Goal: Task Accomplishment & Management: Use online tool/utility

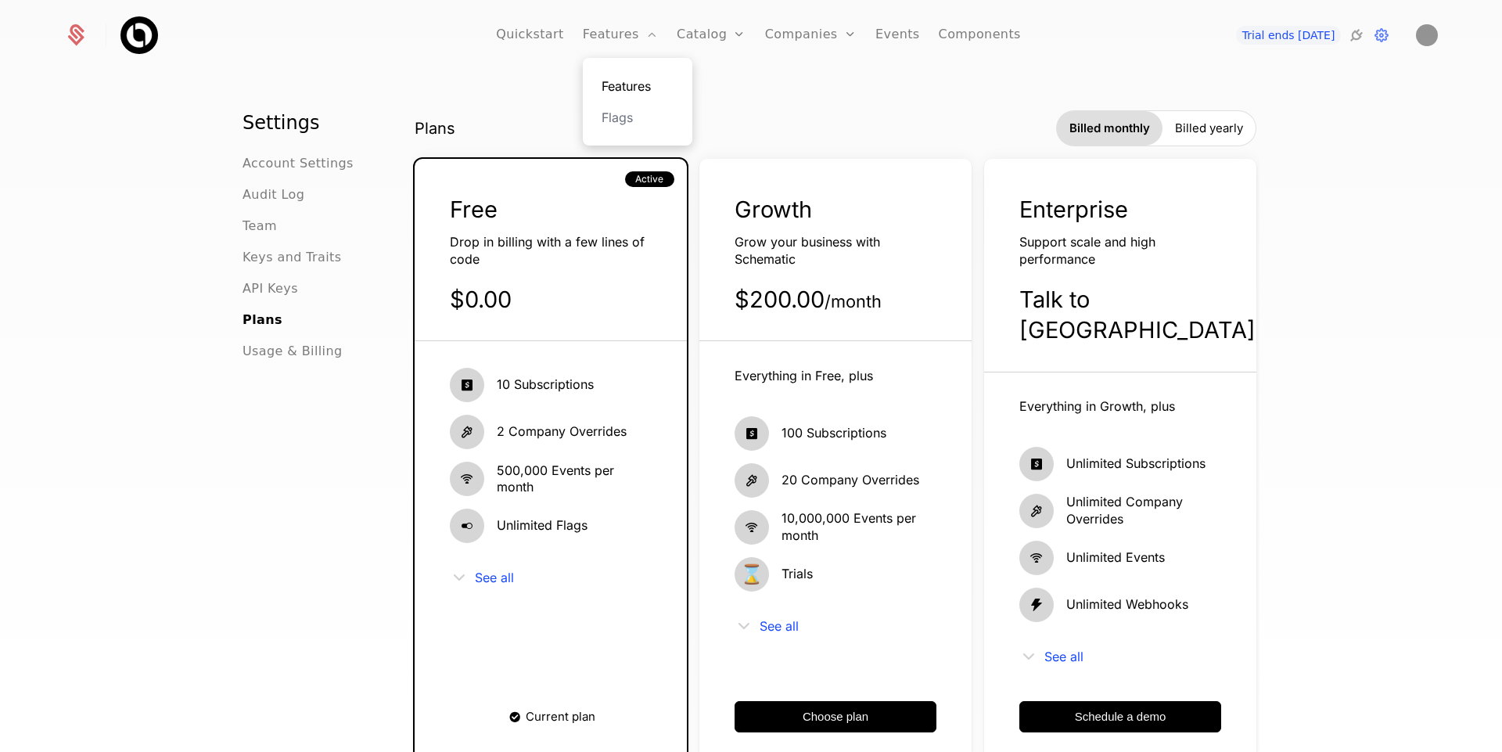
click at [632, 92] on link "Features" at bounding box center [638, 86] width 72 height 19
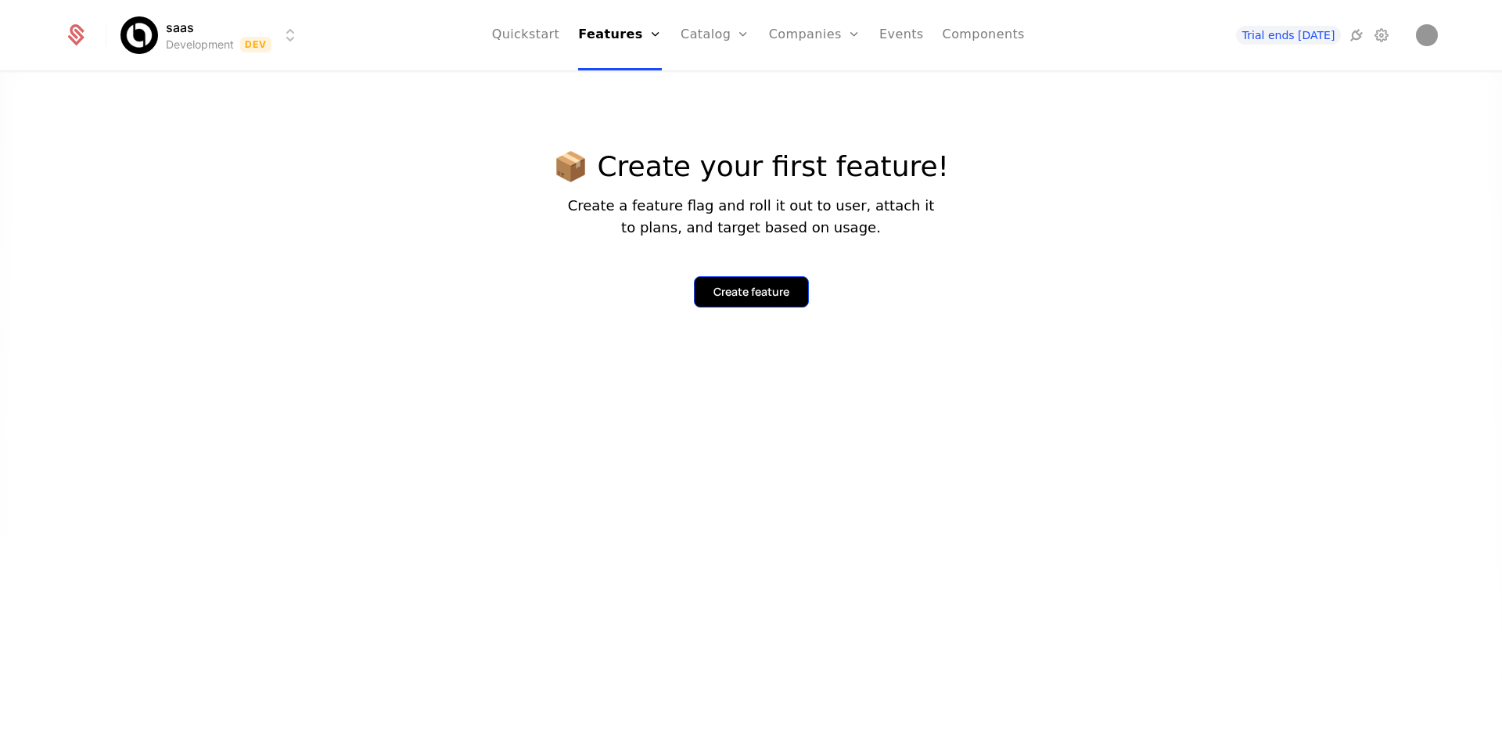
click at [769, 296] on div "Create feature" at bounding box center [751, 292] width 76 height 16
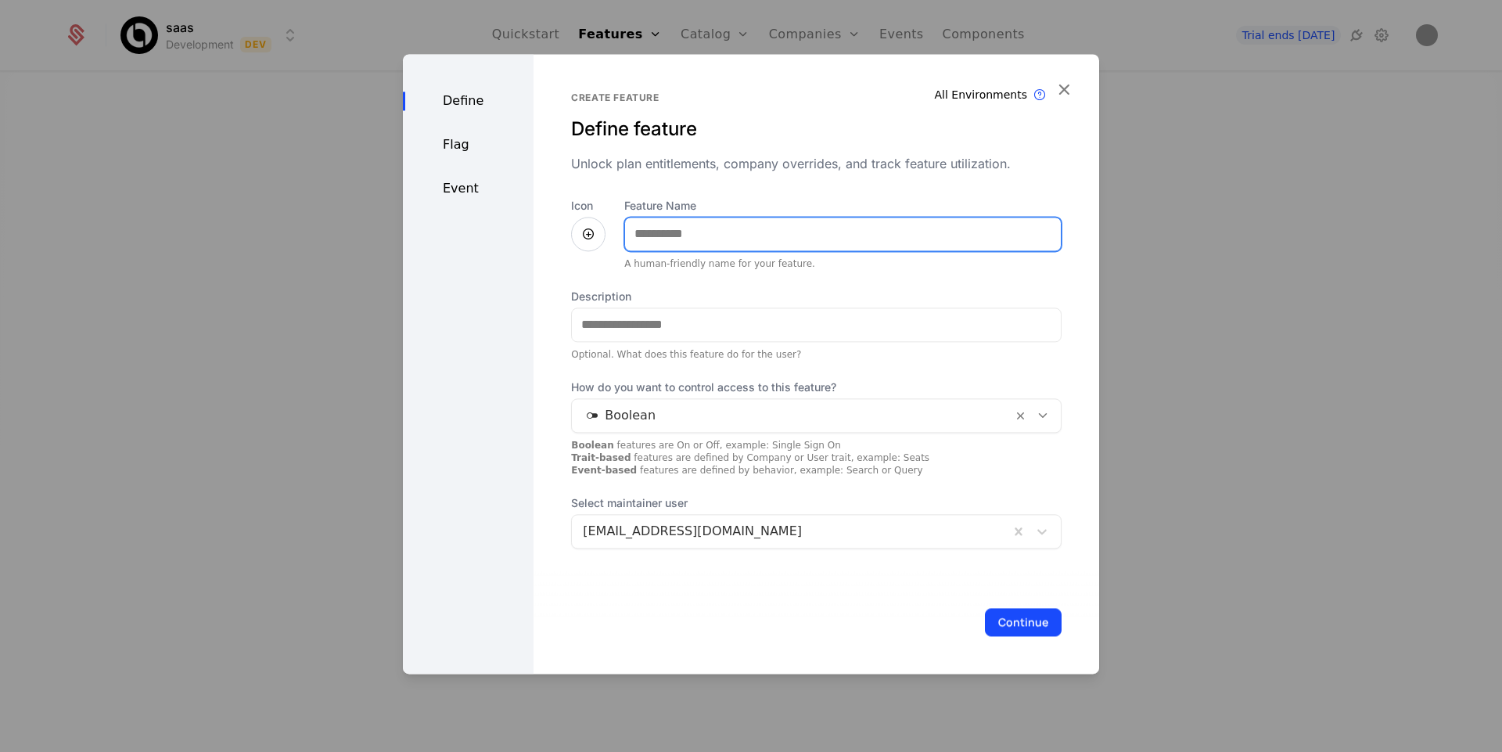
click at [709, 231] on input "Feature Name" at bounding box center [843, 233] width 436 height 33
type input "******"
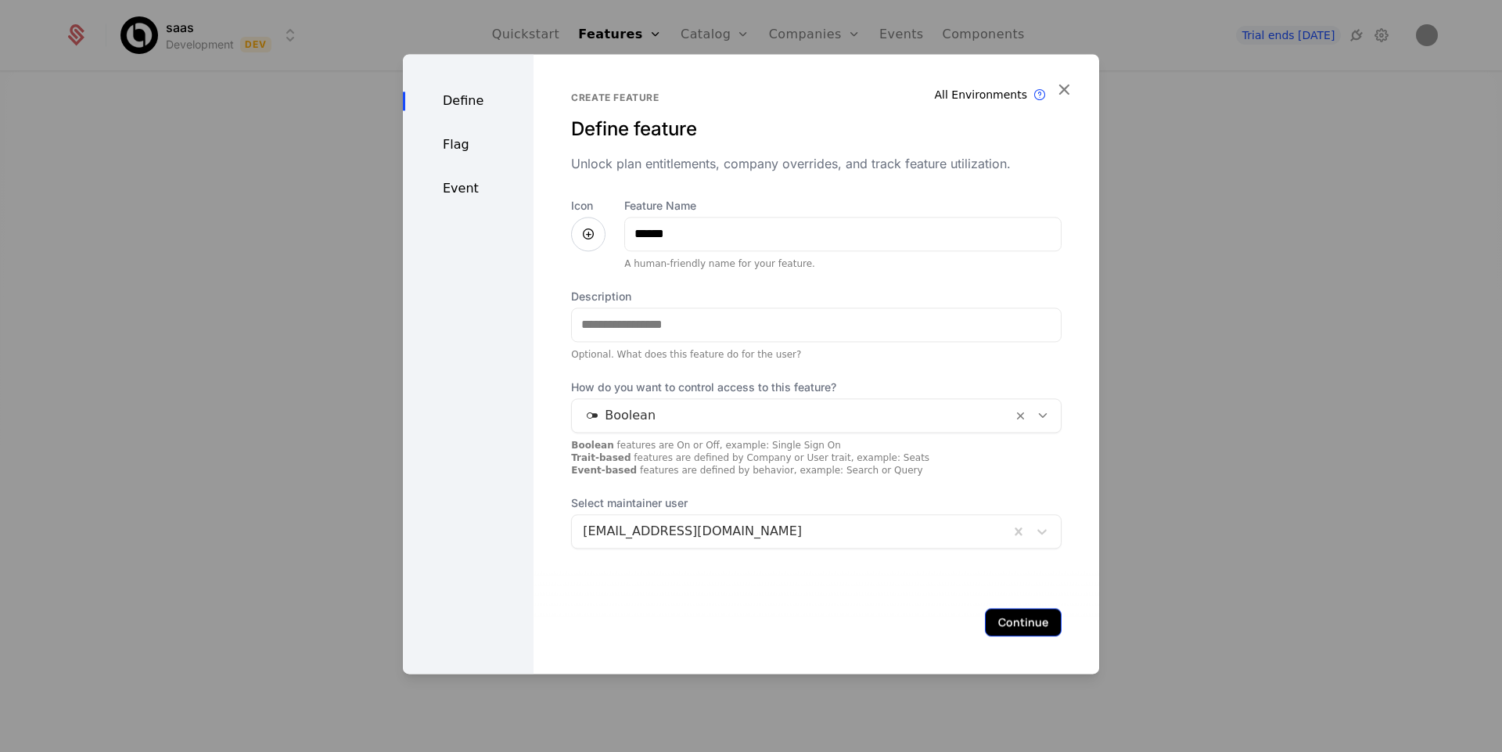
click at [1016, 614] on button "Continue" at bounding box center [1023, 622] width 77 height 28
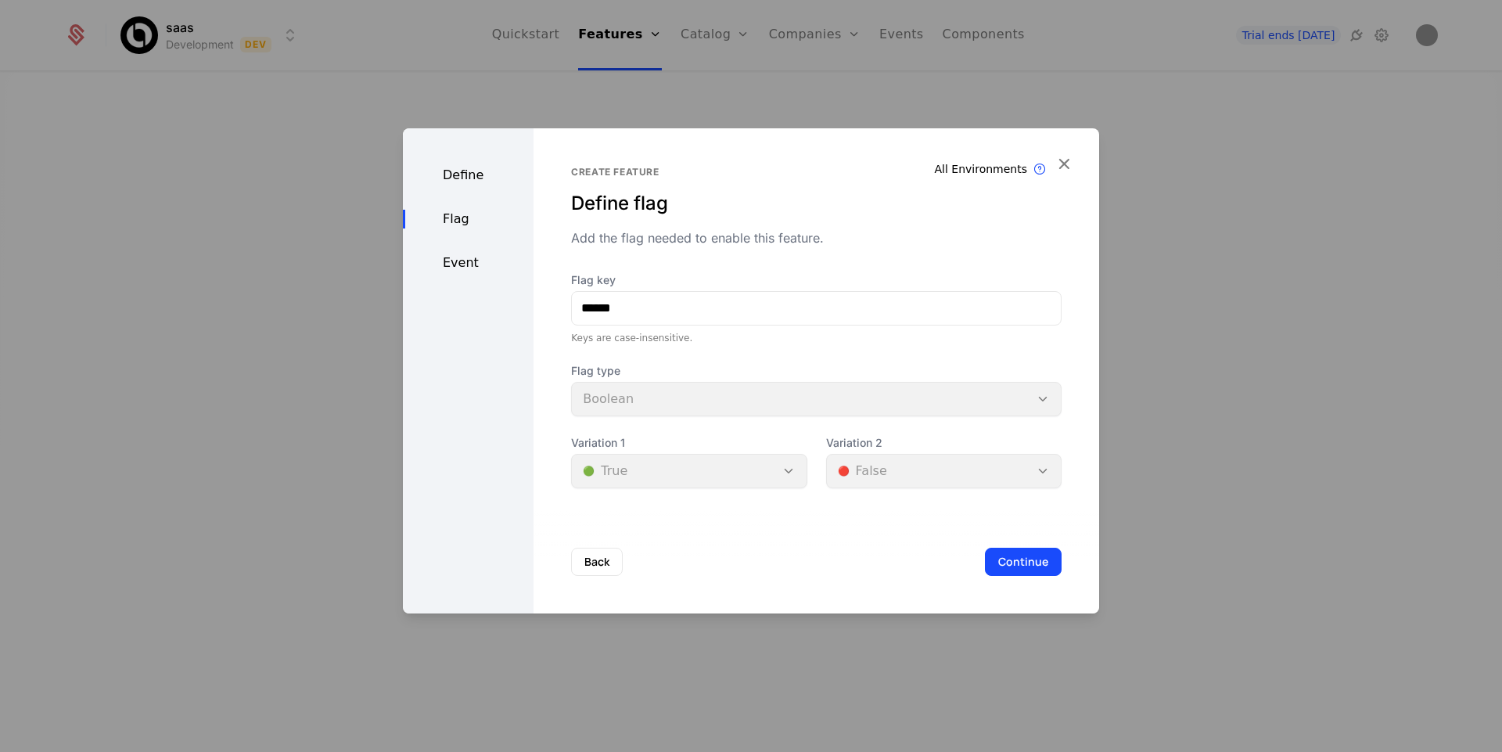
click at [985, 402] on div "Flag type Boolean" at bounding box center [816, 389] width 490 height 53
click at [1014, 558] on button "Continue" at bounding box center [1023, 562] width 77 height 28
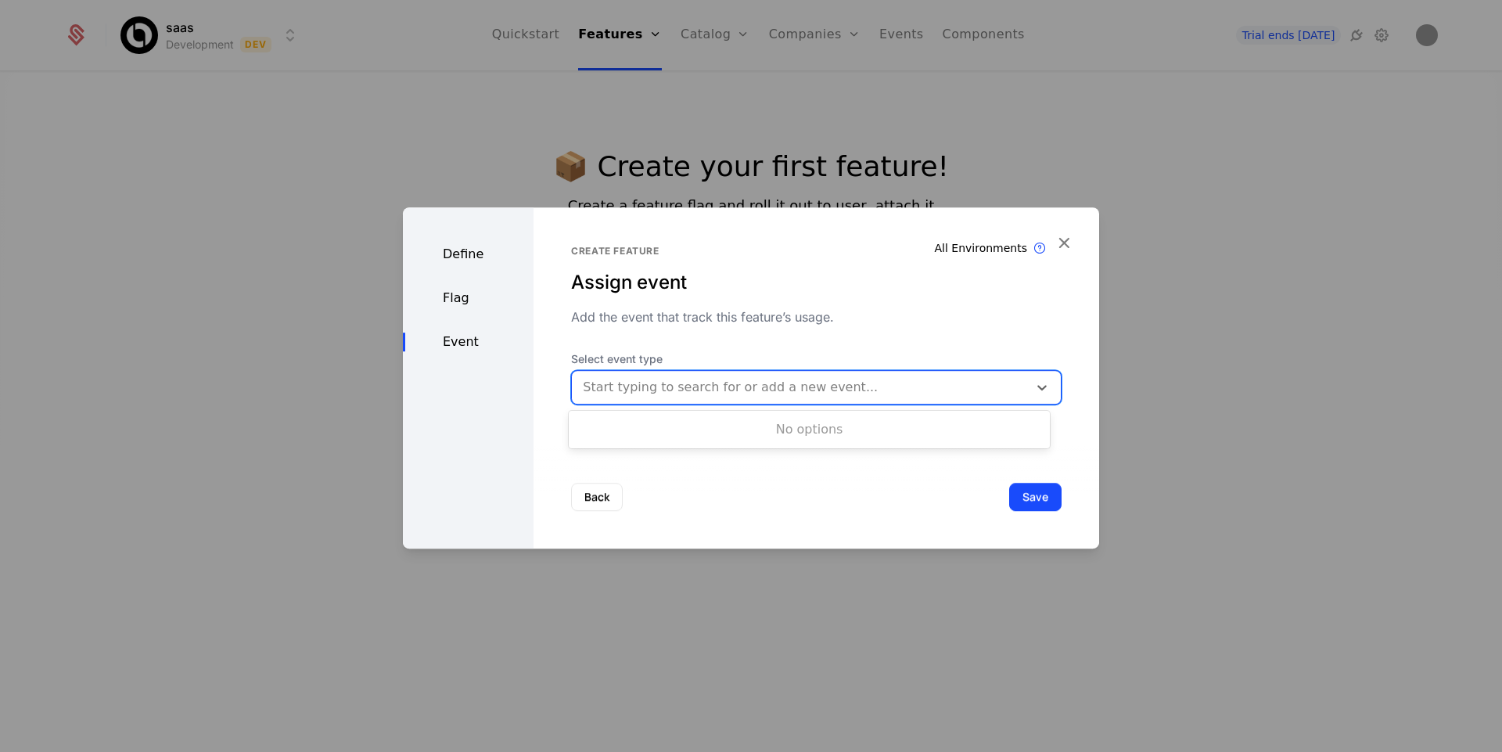
click at [979, 389] on div at bounding box center [800, 387] width 434 height 22
click at [1014, 393] on div "Start typing to search for or add a new event..." at bounding box center [800, 387] width 456 height 28
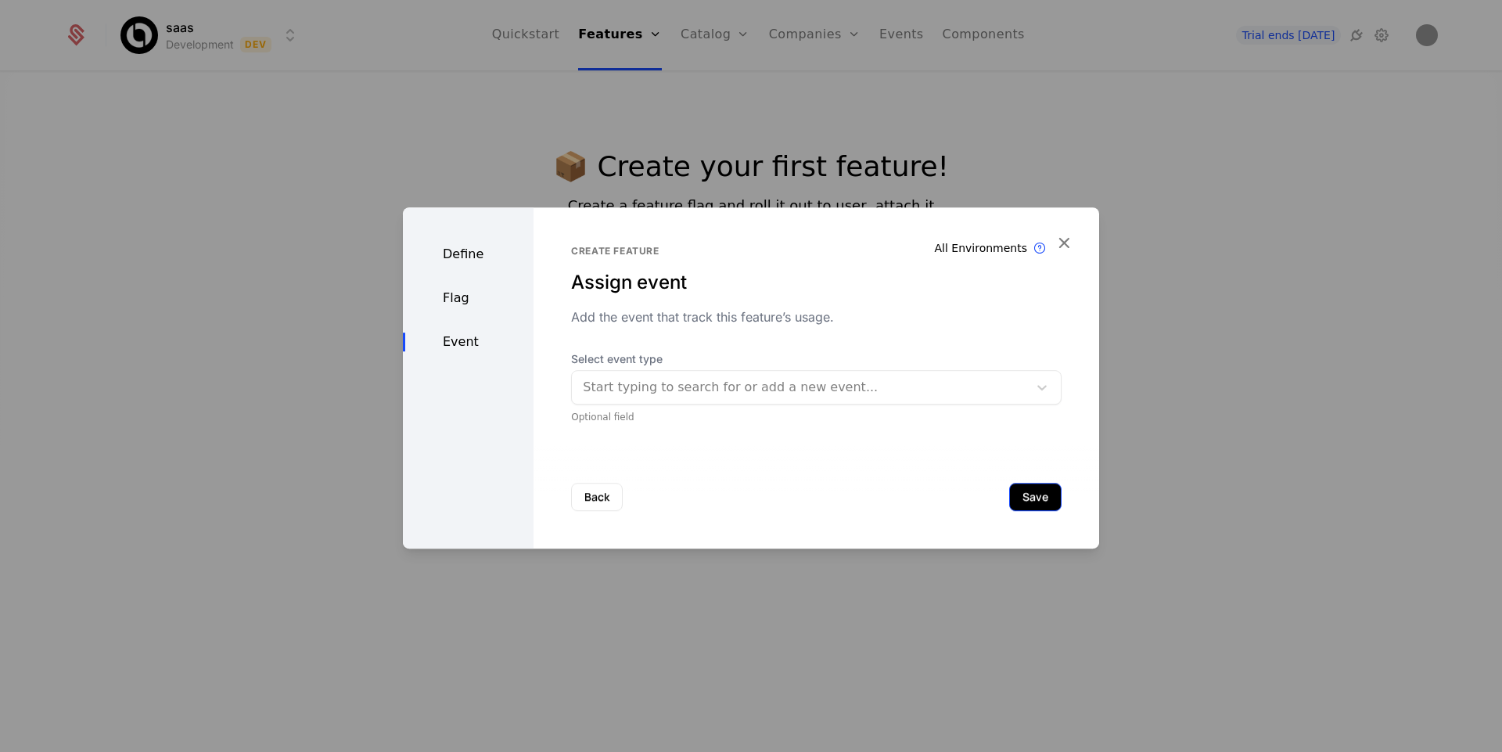
click at [1031, 506] on button "Save" at bounding box center [1035, 497] width 52 height 28
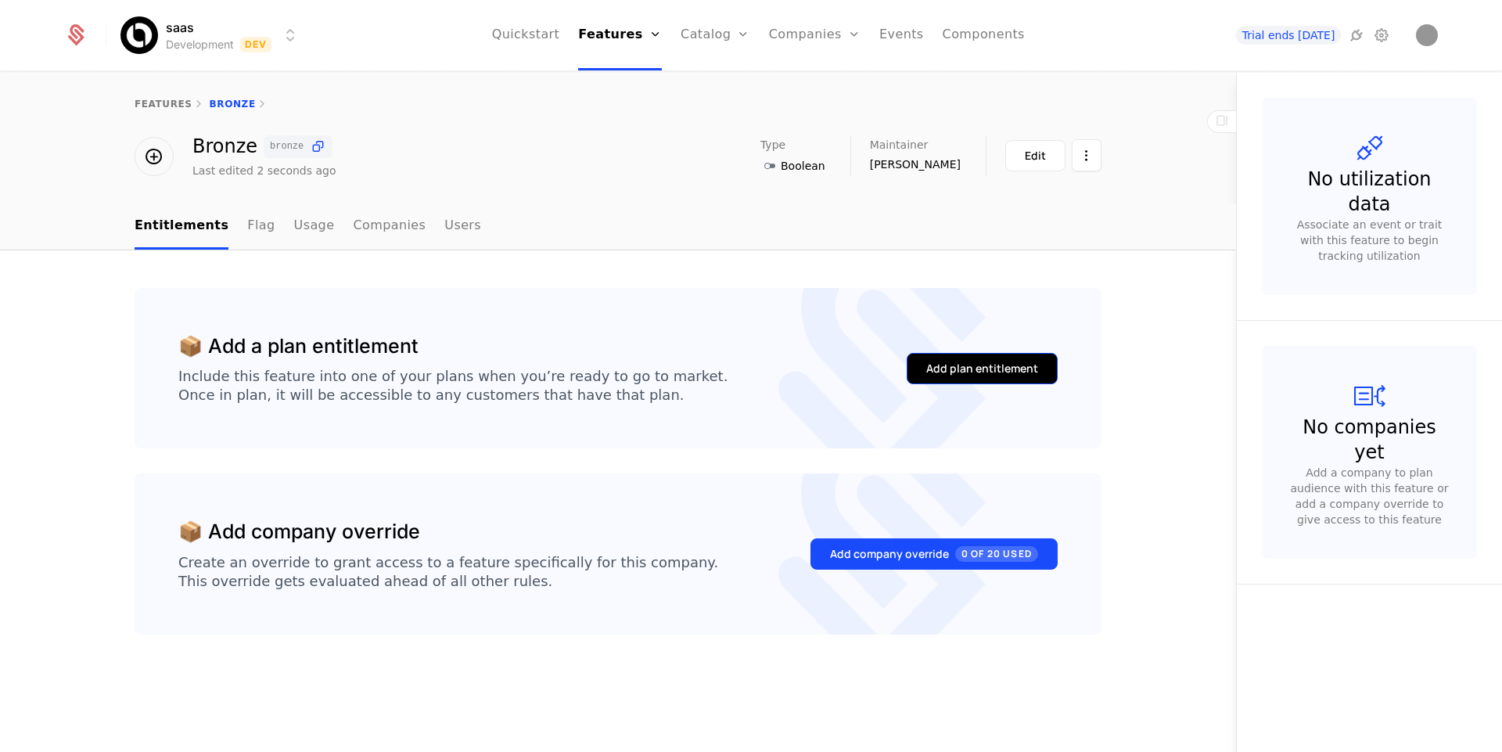
click at [976, 364] on div "Add plan entitlement" at bounding box center [982, 369] width 112 height 16
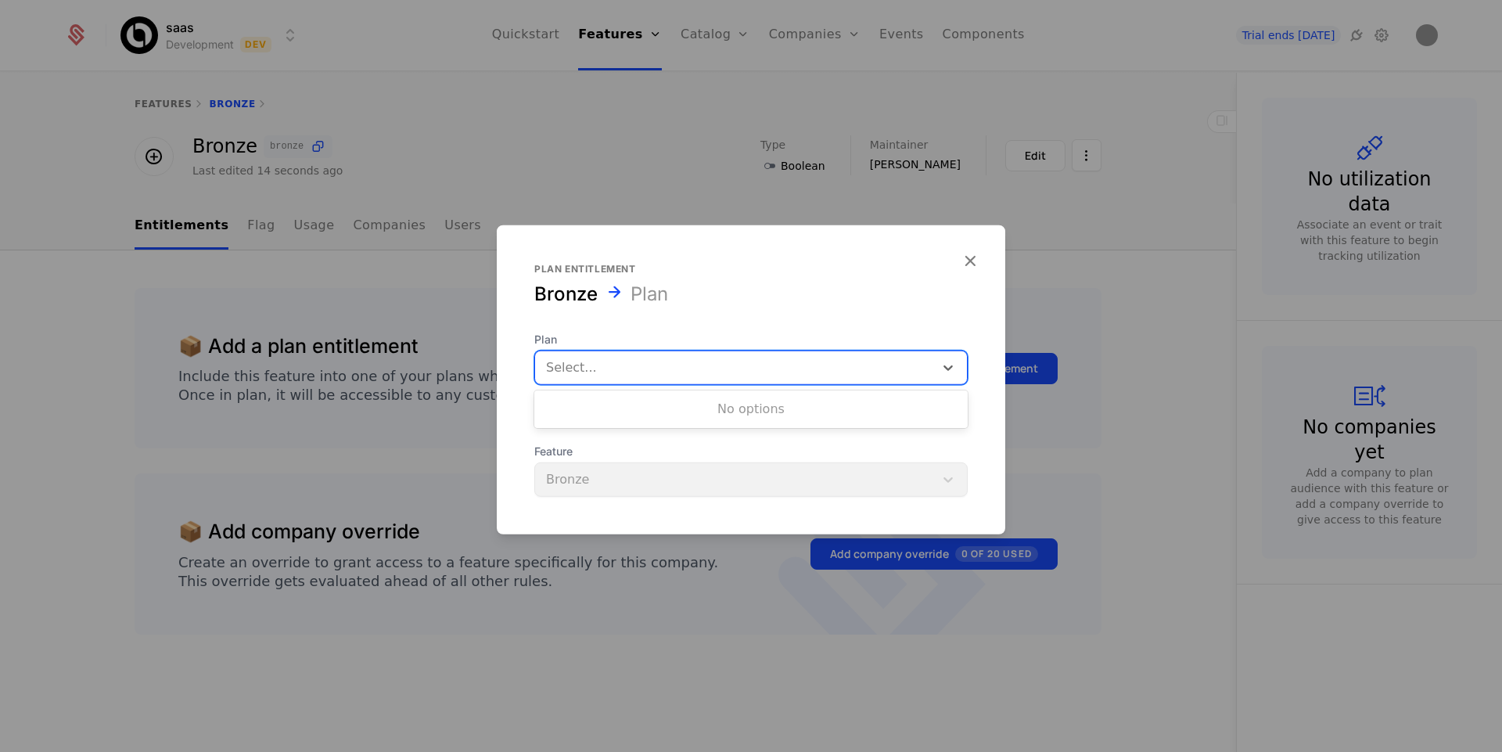
click at [914, 359] on div at bounding box center [734, 367] width 377 height 22
click at [940, 365] on icon at bounding box center [948, 367] width 16 height 16
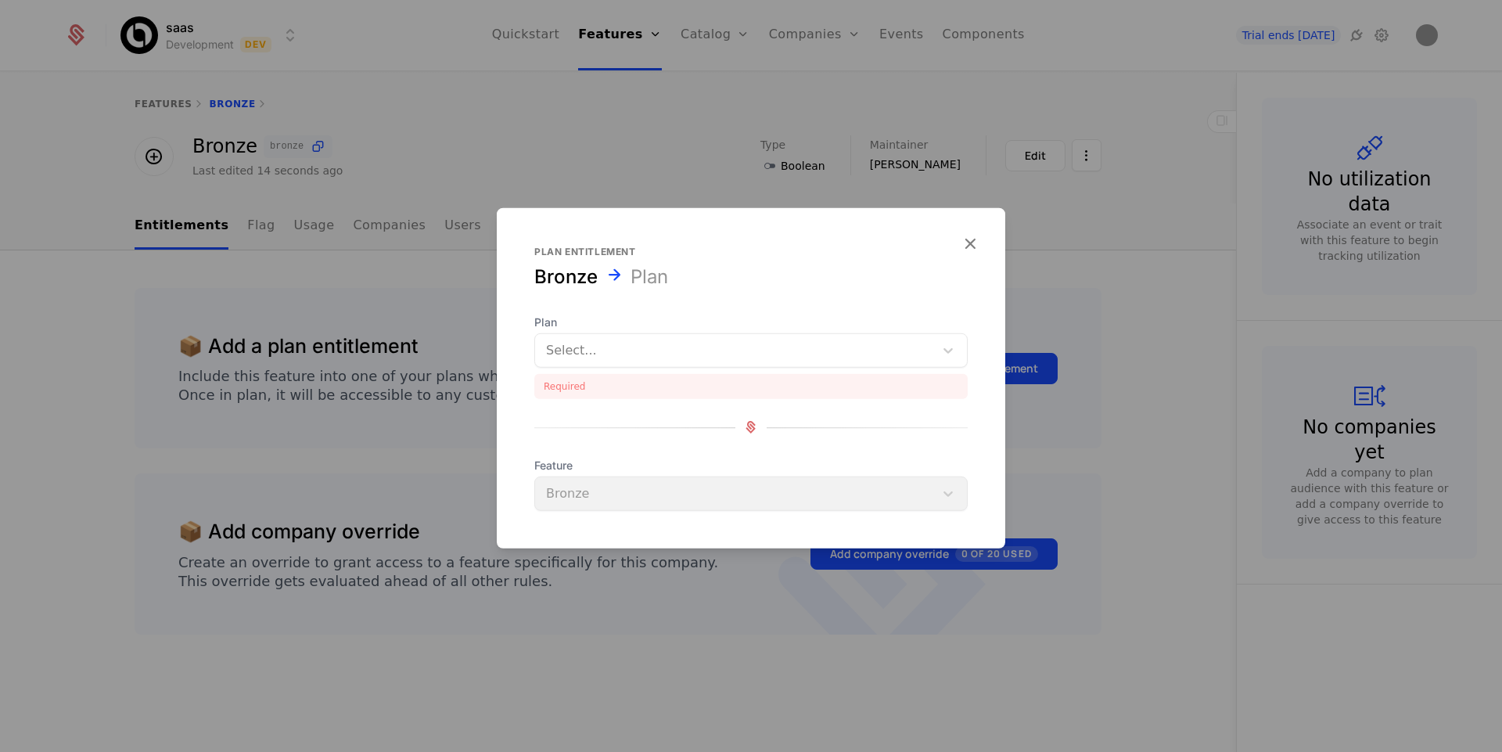
click at [959, 338] on div "Plan Select..." at bounding box center [750, 340] width 433 height 53
click at [931, 371] on div "Plan Select... Required" at bounding box center [750, 356] width 433 height 84
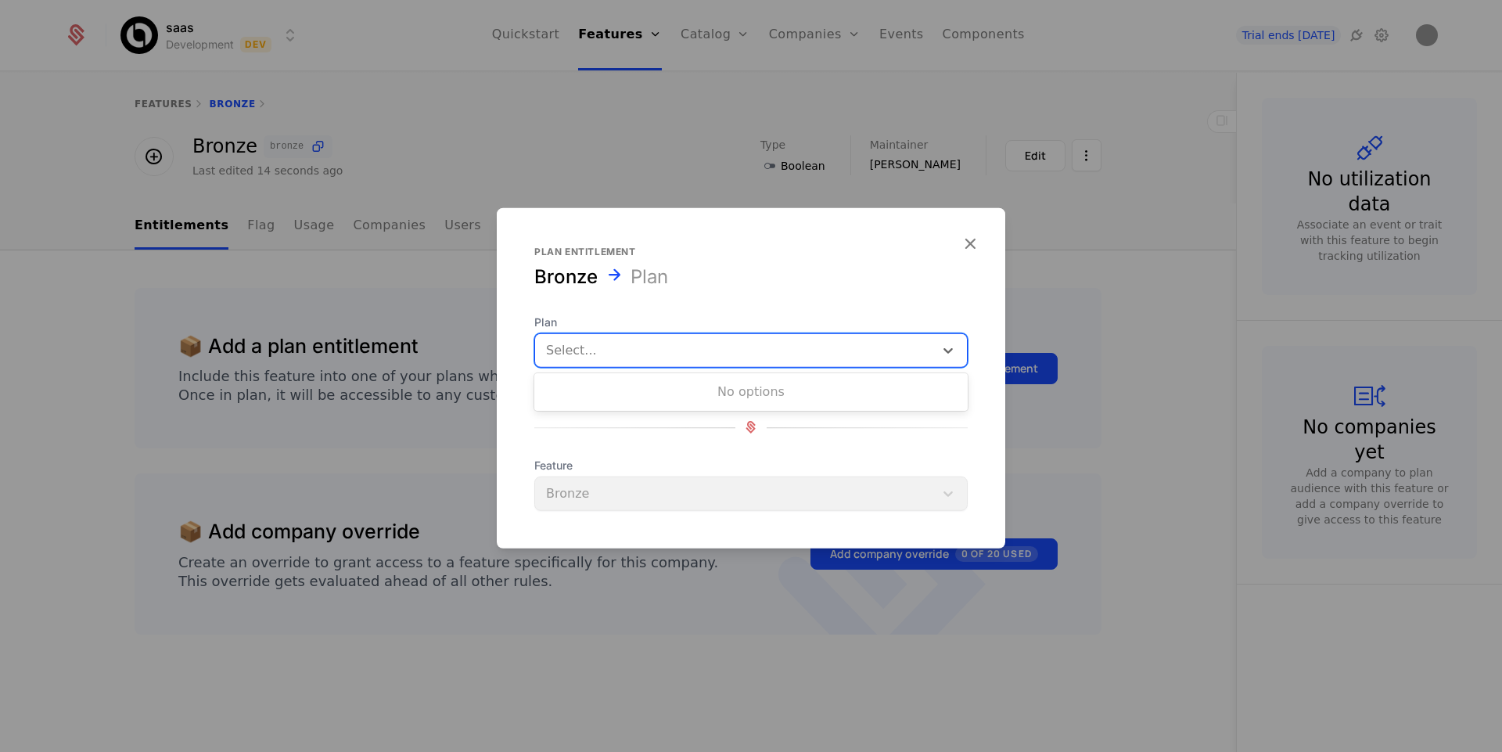
click at [894, 361] on div at bounding box center [734, 350] width 377 height 22
click at [936, 304] on div "Plan entitlement Bronze Plan Plan Use Up and Down to choose options, press Ente…" at bounding box center [751, 377] width 508 height 265
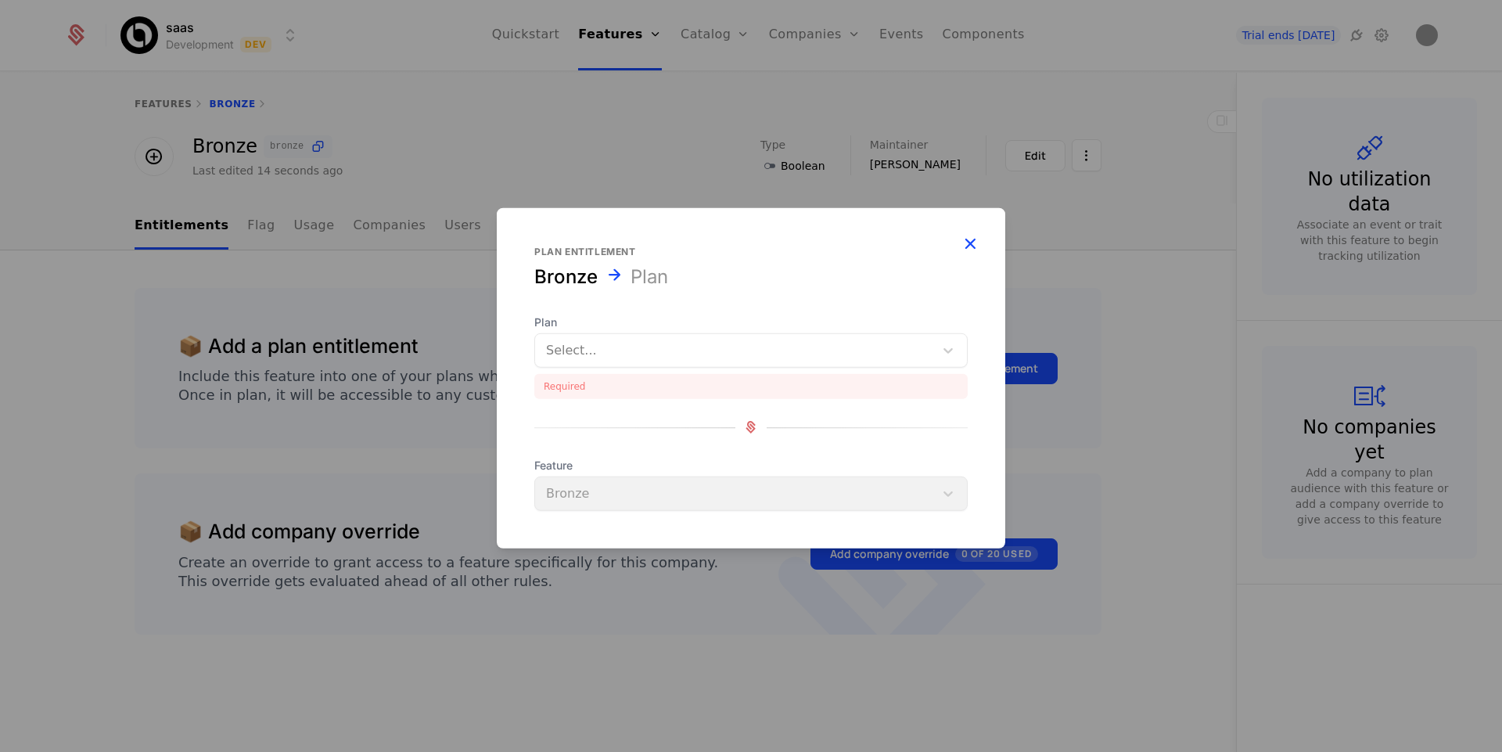
click at [965, 249] on icon "button" at bounding box center [970, 242] width 20 height 20
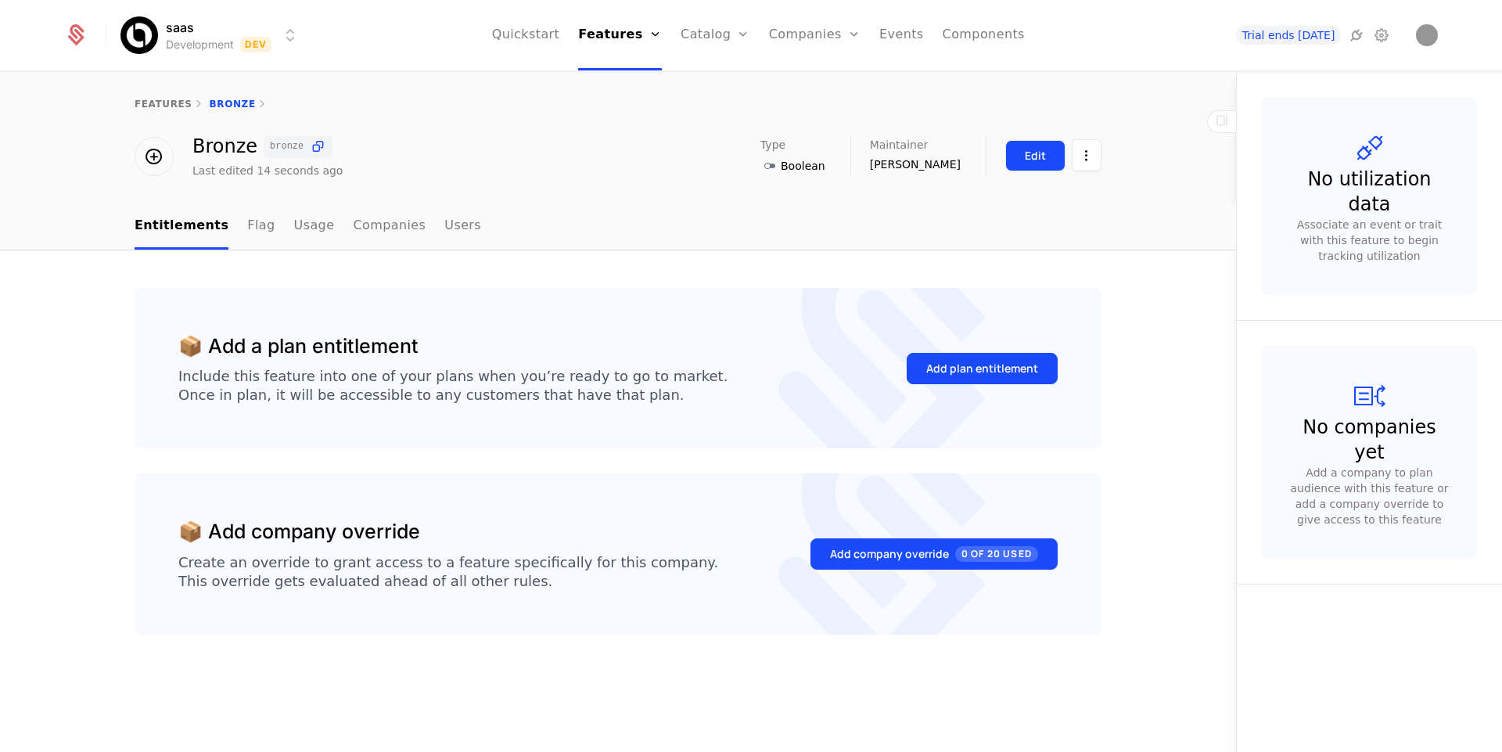
click at [1040, 166] on button "Edit" at bounding box center [1035, 155] width 60 height 31
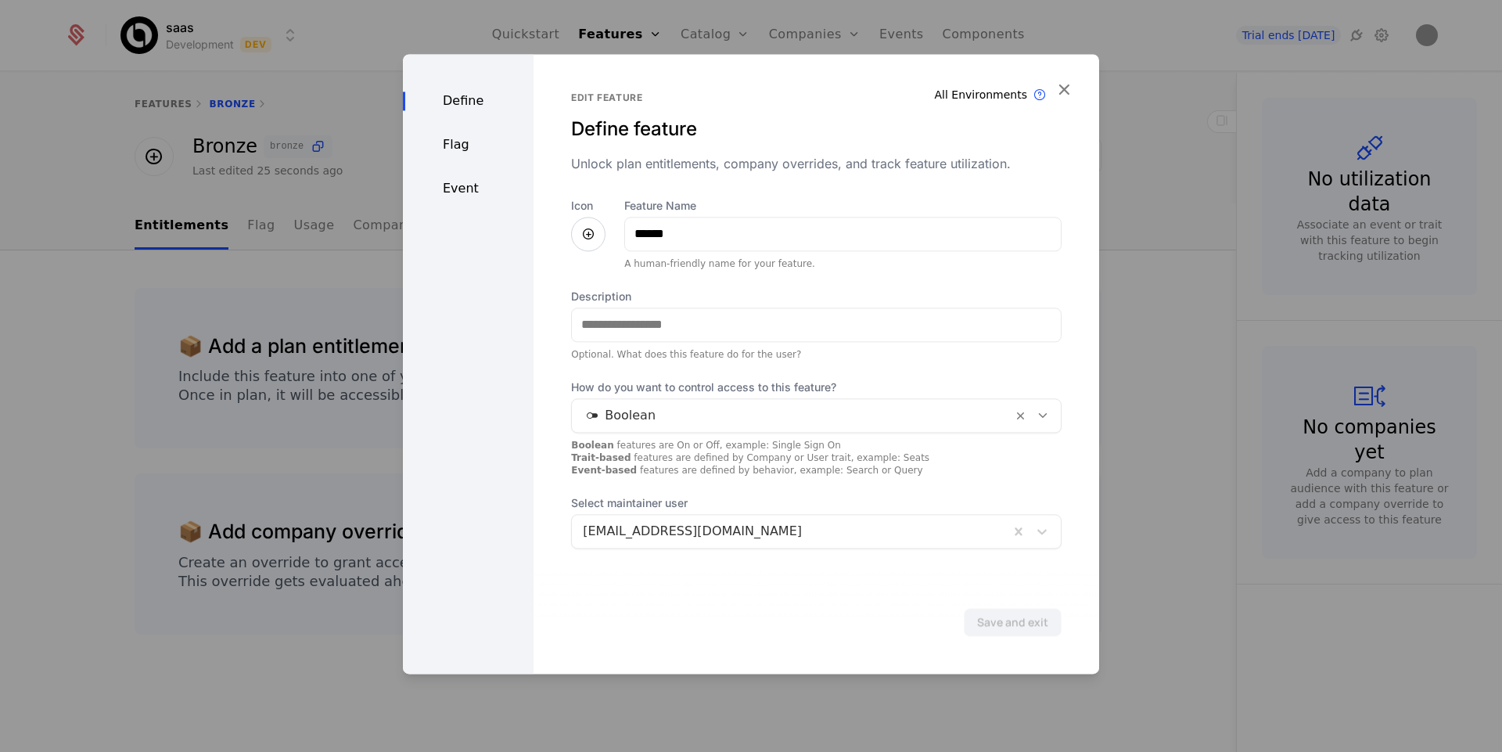
click at [592, 232] on icon at bounding box center [588, 234] width 19 height 19
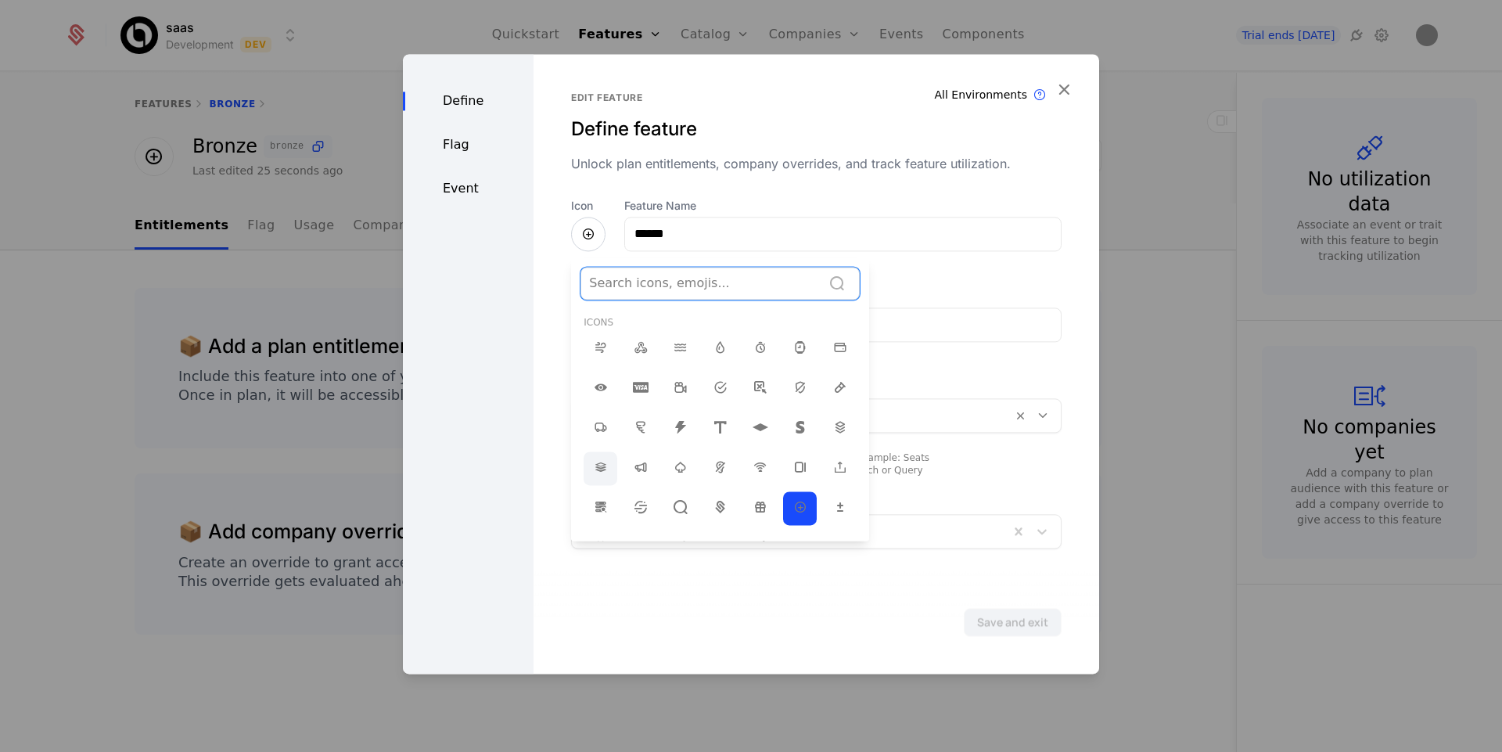
click at [610, 469] on div at bounding box center [601, 468] width 34 height 34
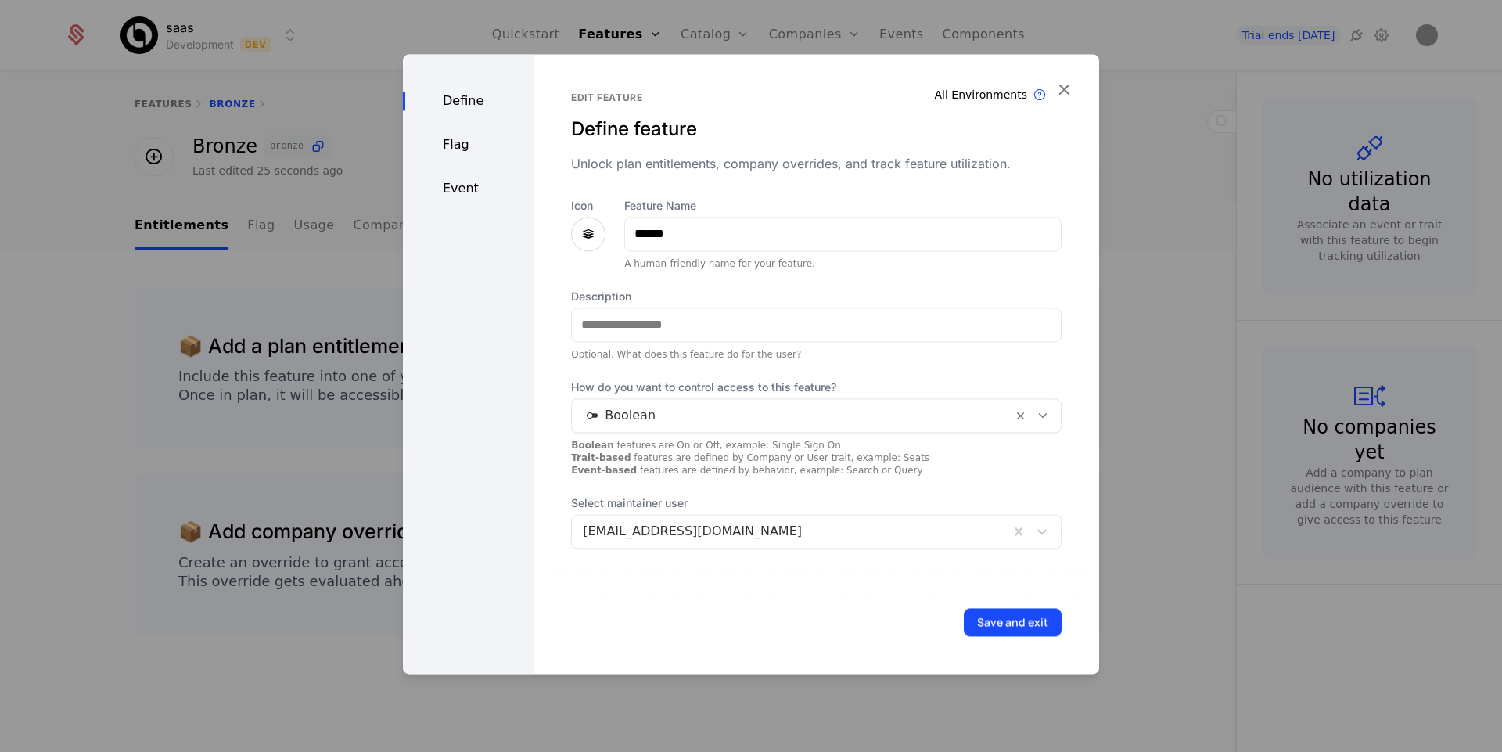
click at [444, 135] on div "Flag" at bounding box center [468, 144] width 131 height 19
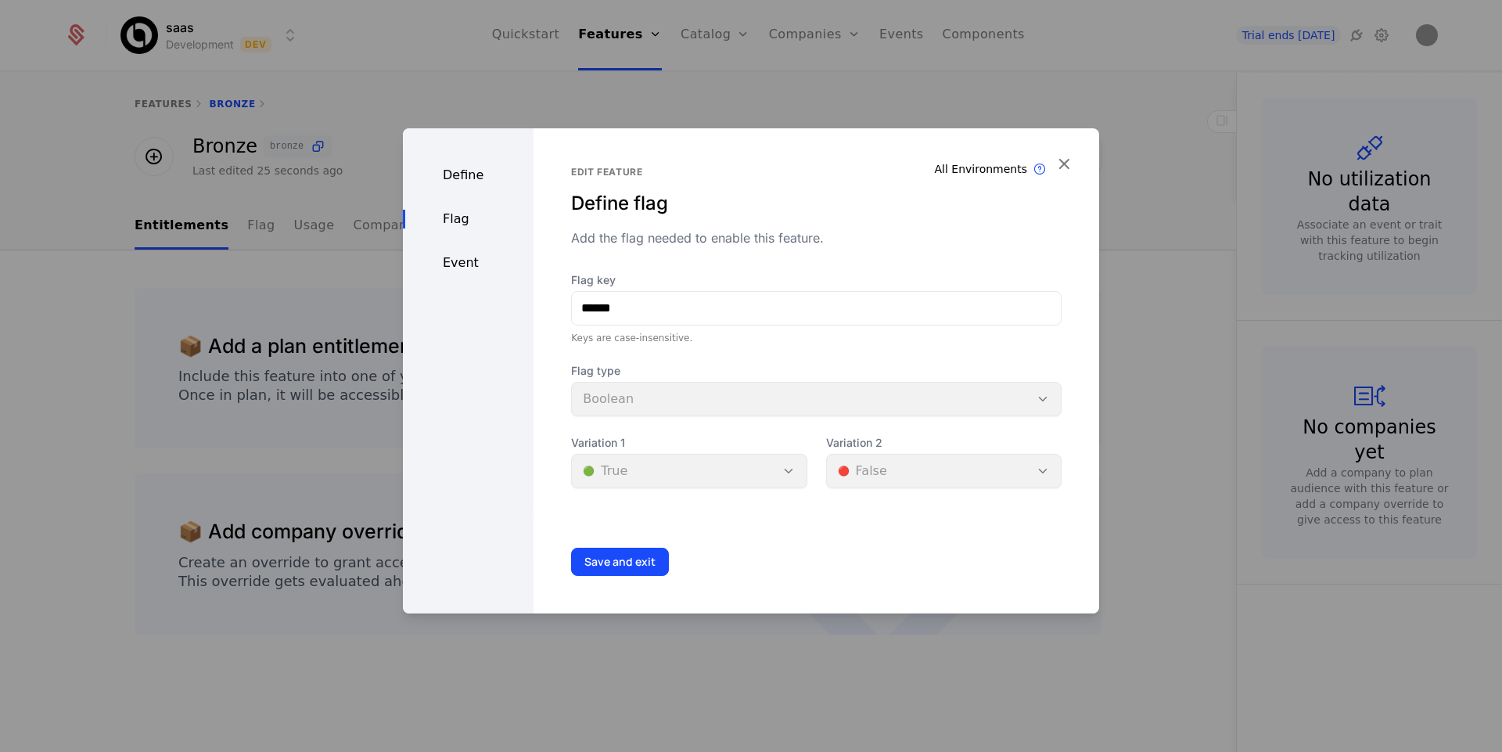
click at [444, 255] on div "Event" at bounding box center [468, 262] width 131 height 19
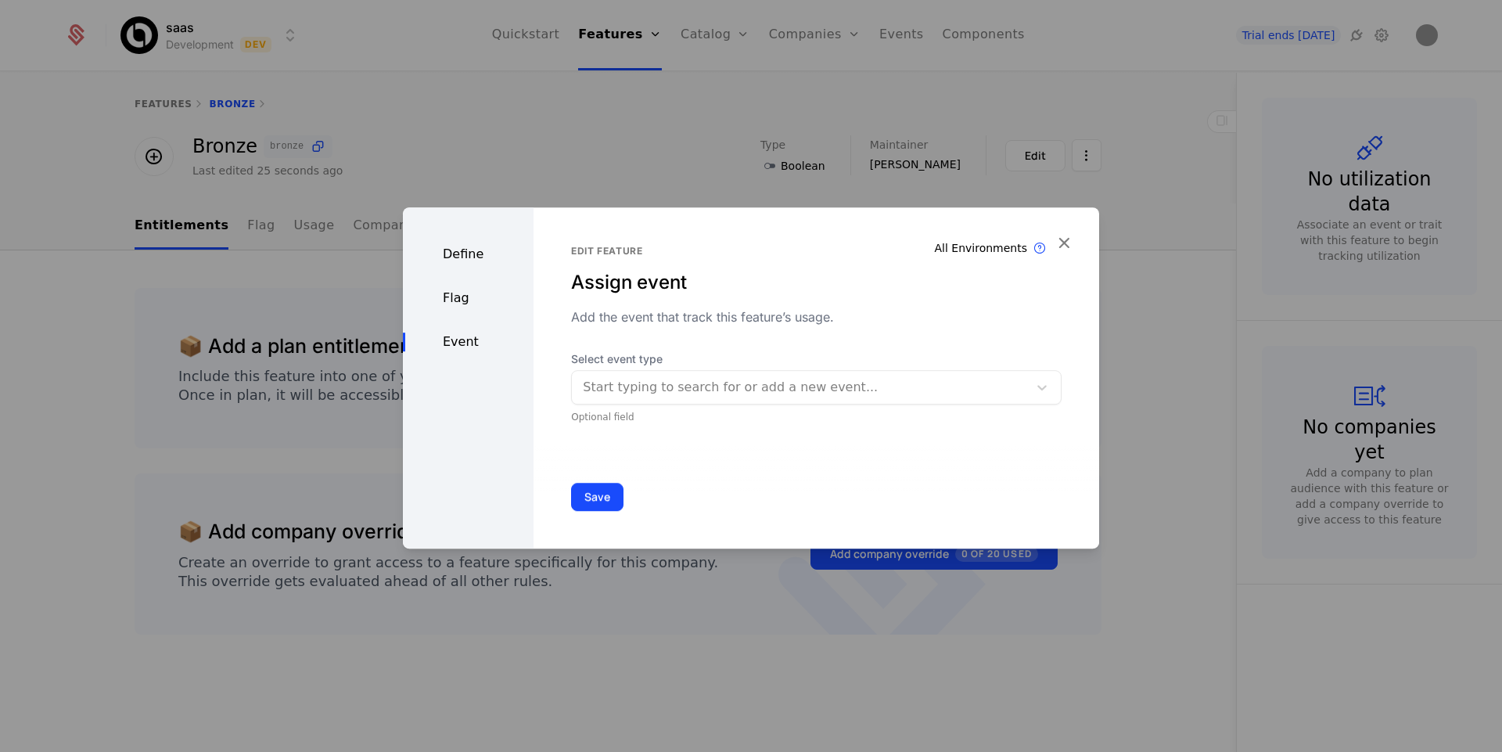
drag, startPoint x: 676, startPoint y: 408, endPoint x: 713, endPoint y: 386, distance: 43.5
click at [713, 386] on div "Select event type Start typing to search for or add a new event... Optional fie…" at bounding box center [816, 387] width 490 height 72
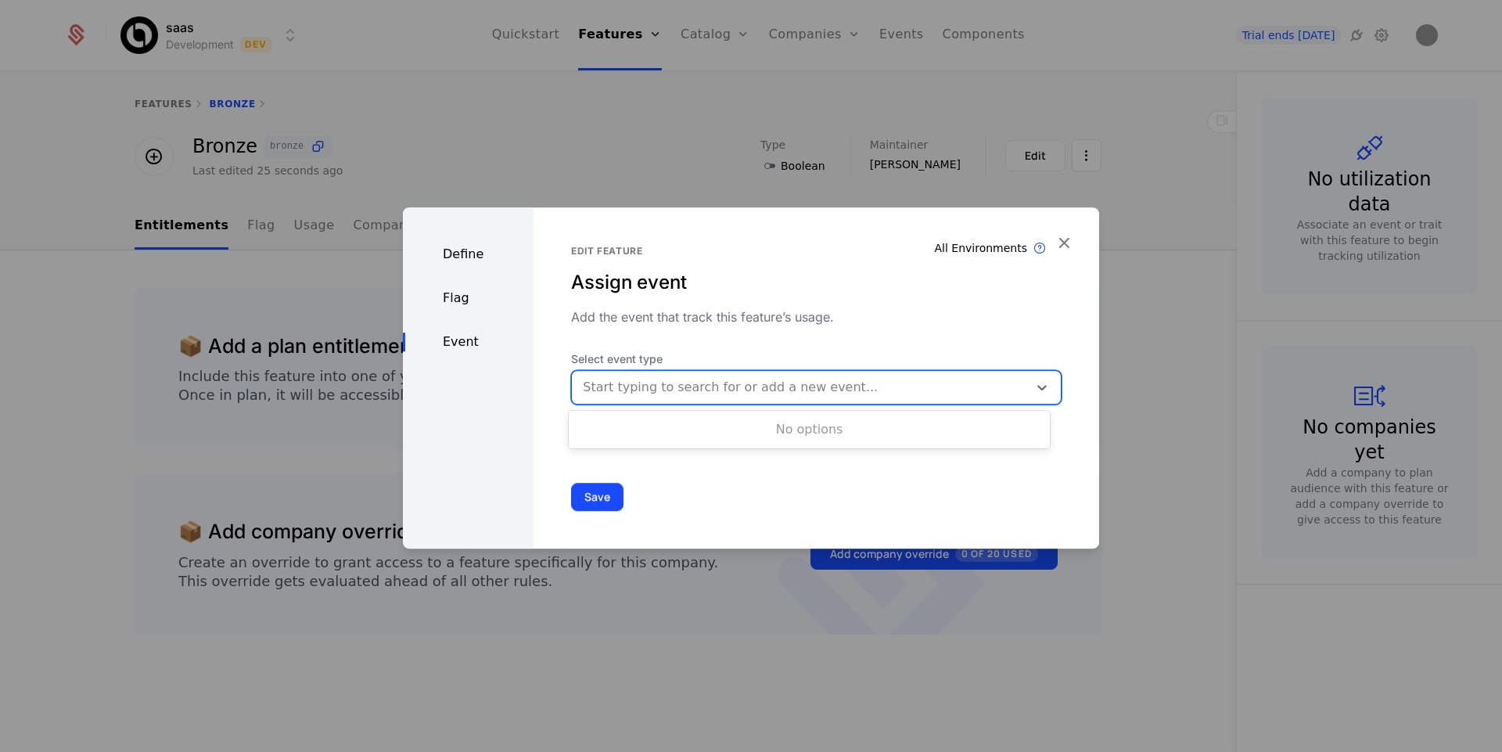
click at [713, 386] on div at bounding box center [800, 387] width 434 height 22
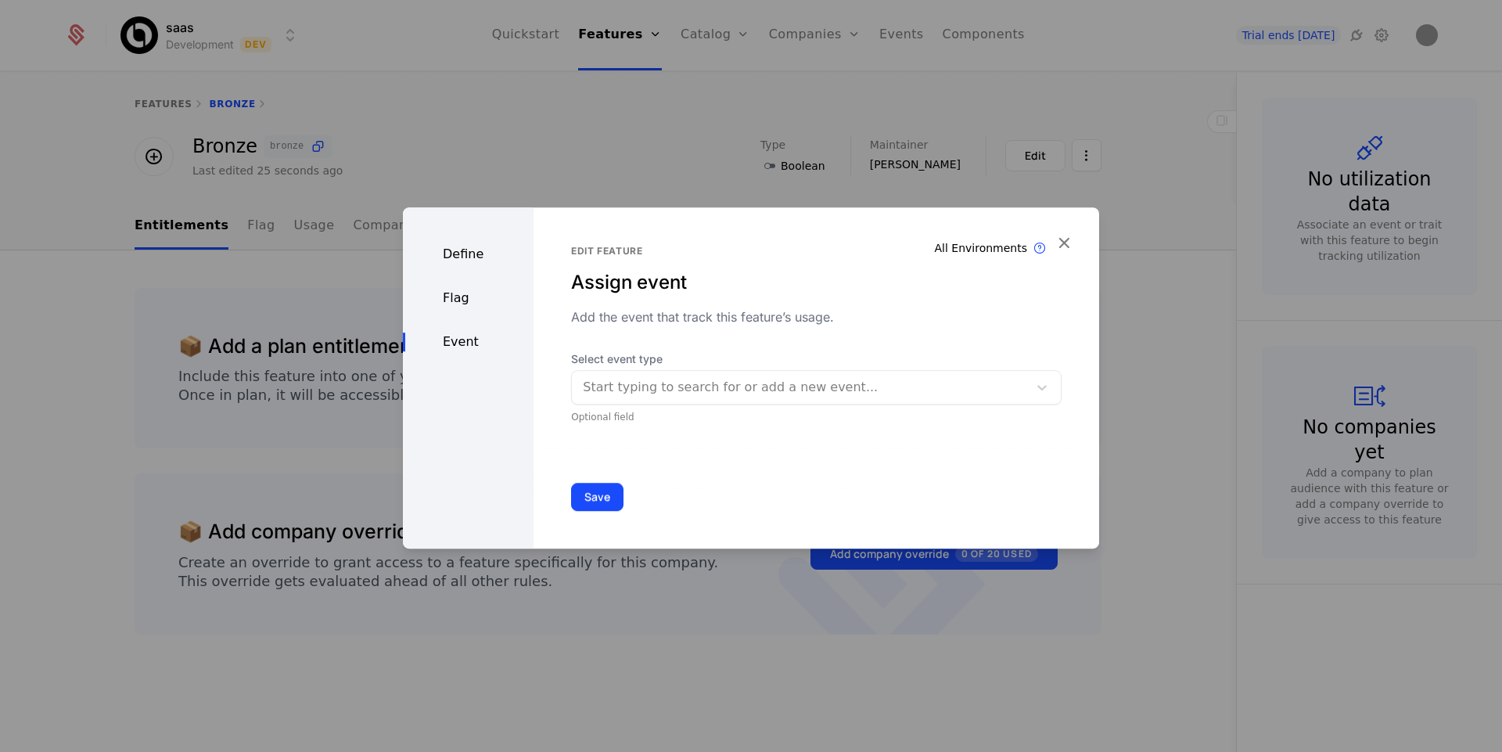
click at [899, 333] on div "Edit feature Assign event Add the event that track this feature’s usage. Select…" at bounding box center [816, 334] width 490 height 178
click at [601, 494] on button "Save" at bounding box center [597, 497] width 52 height 28
